Goal: Check status: Check status

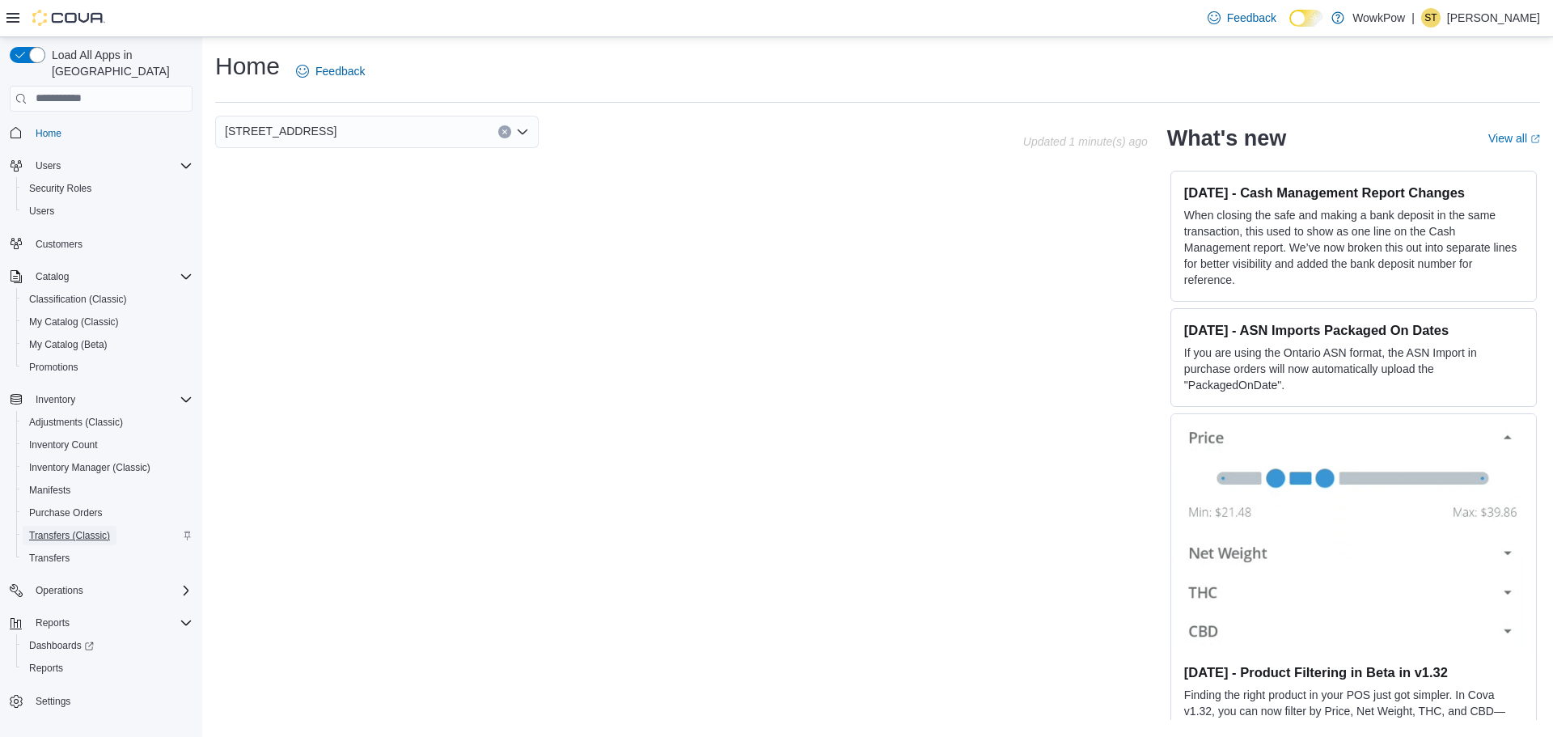
click at [63, 529] on span "Transfers (Classic)" at bounding box center [69, 535] width 81 height 13
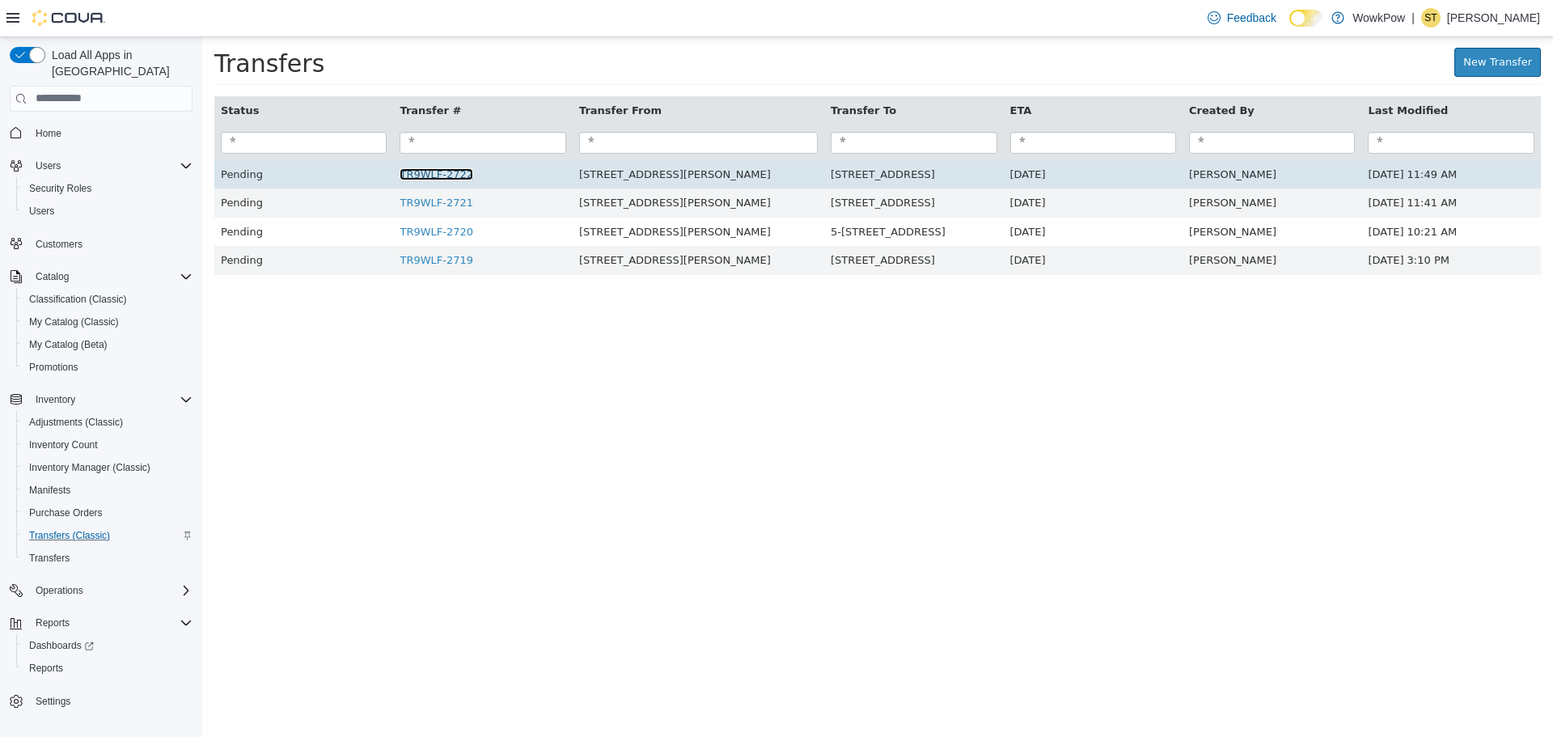
click at [441, 176] on link "TR9WLF-2722" at bounding box center [437, 173] width 74 height 12
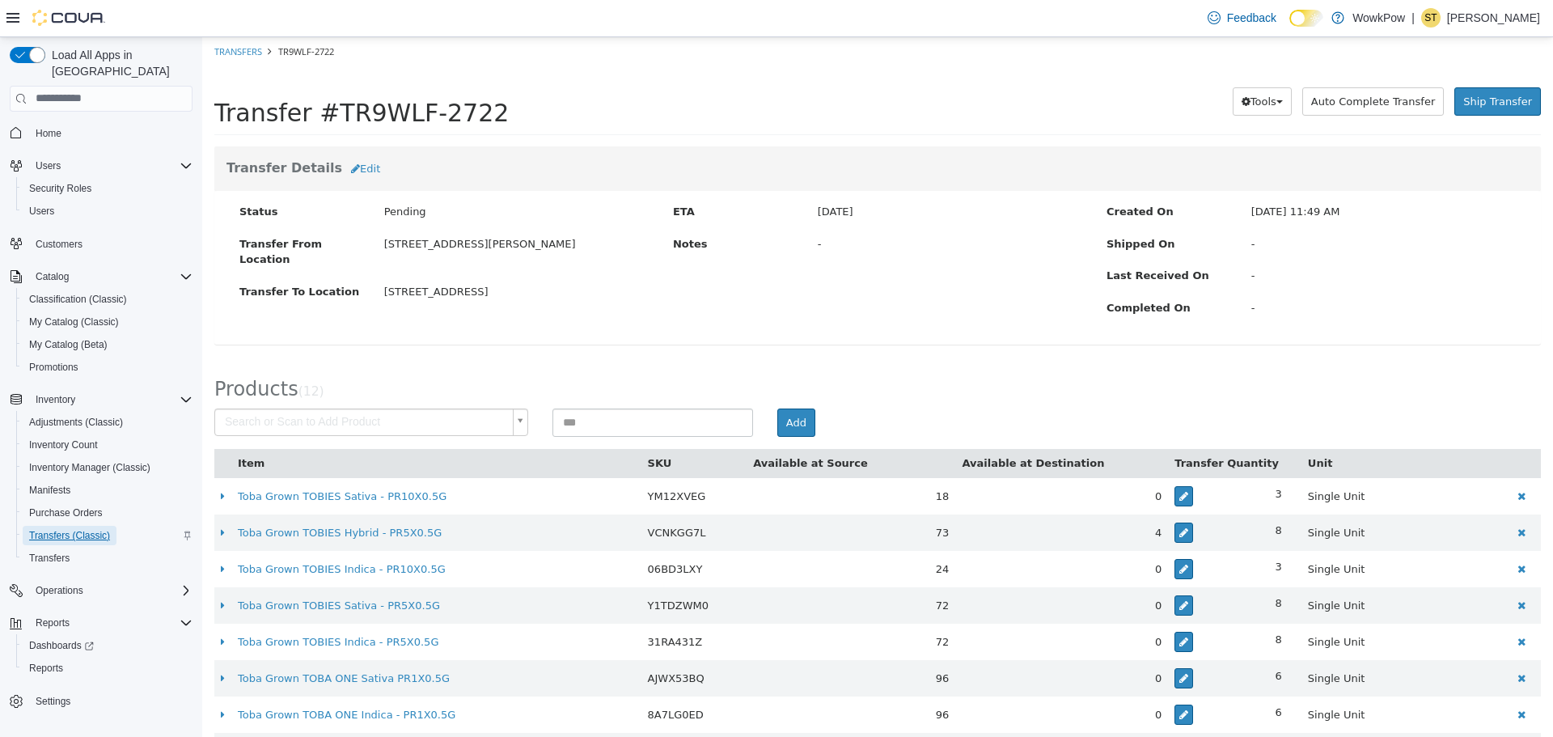
click at [93, 529] on span "Transfers (Classic)" at bounding box center [69, 535] width 81 height 13
click at [81, 529] on span "Transfers (Classic)" at bounding box center [69, 535] width 81 height 13
click at [59, 529] on span "Transfers (Classic)" at bounding box center [69, 535] width 81 height 13
click at [63, 552] on span "Transfers" at bounding box center [49, 558] width 40 height 13
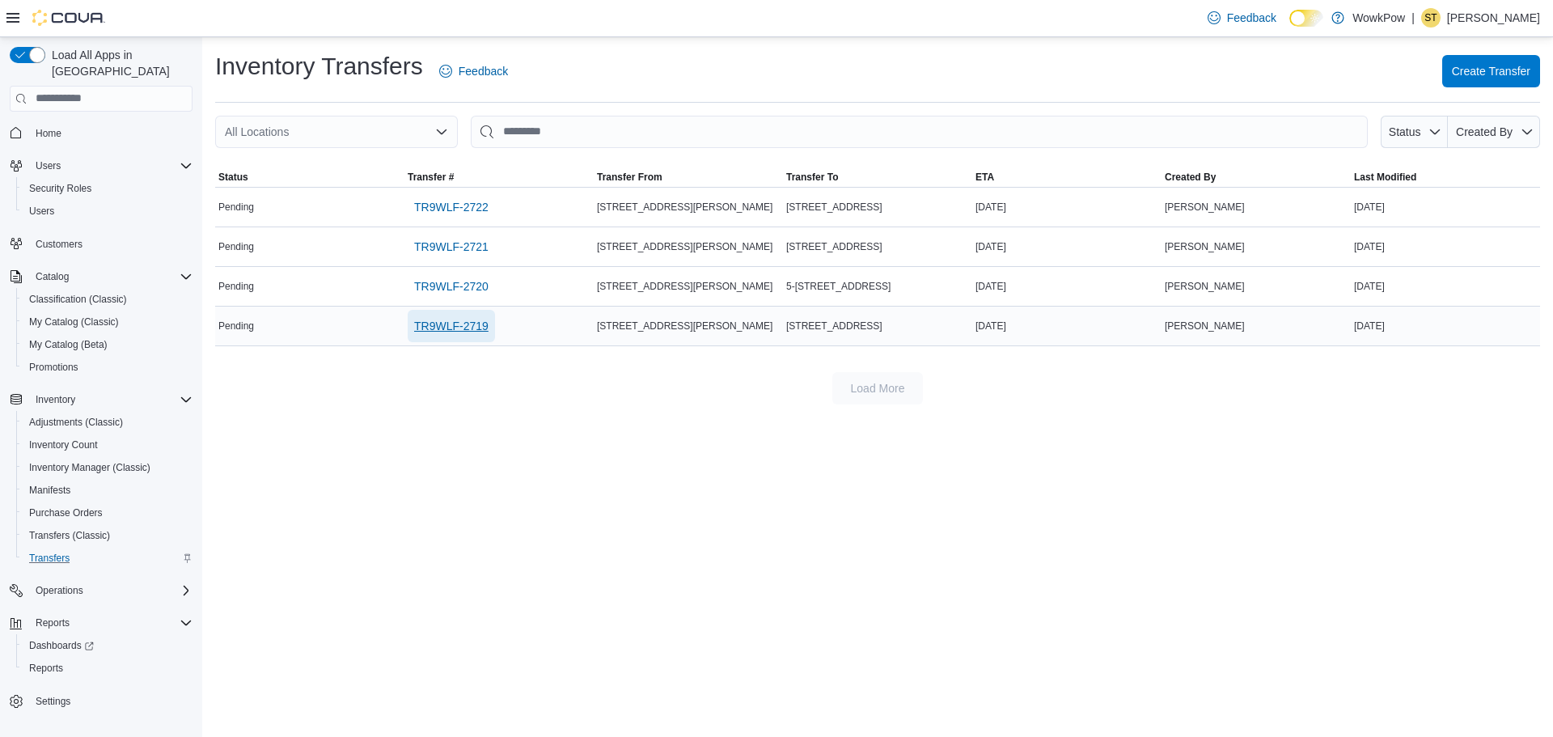
click at [469, 328] on span "TR9WLF-2719" at bounding box center [451, 326] width 74 height 16
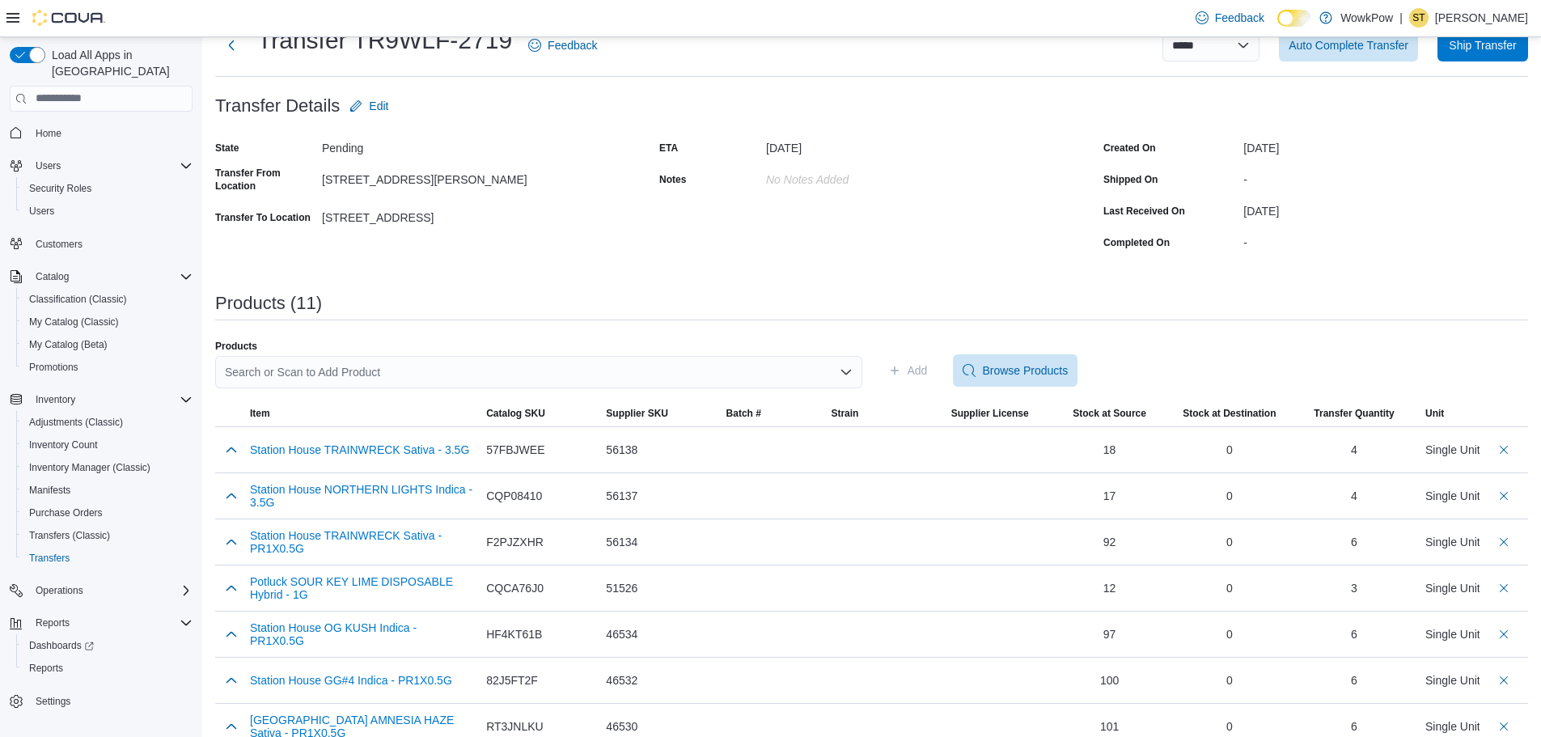
scroll to position [23, 0]
